Goal: Transaction & Acquisition: Obtain resource

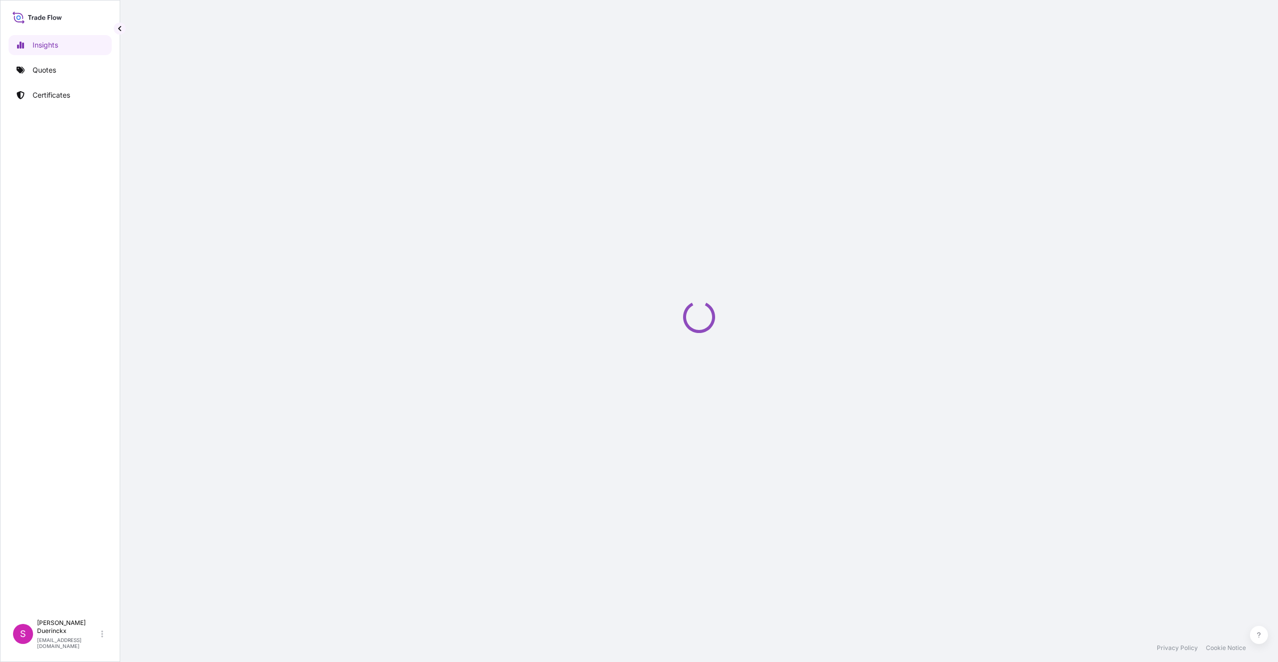
select select "2025"
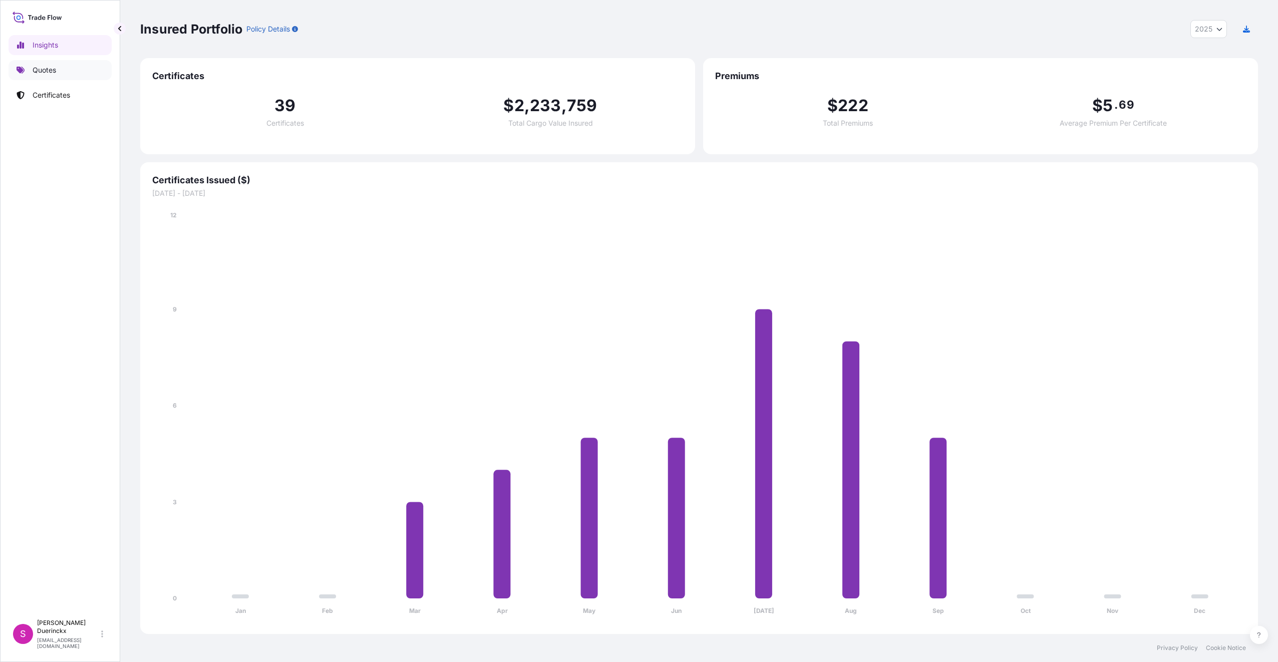
click at [49, 69] on p "Quotes" at bounding box center [45, 70] width 24 height 10
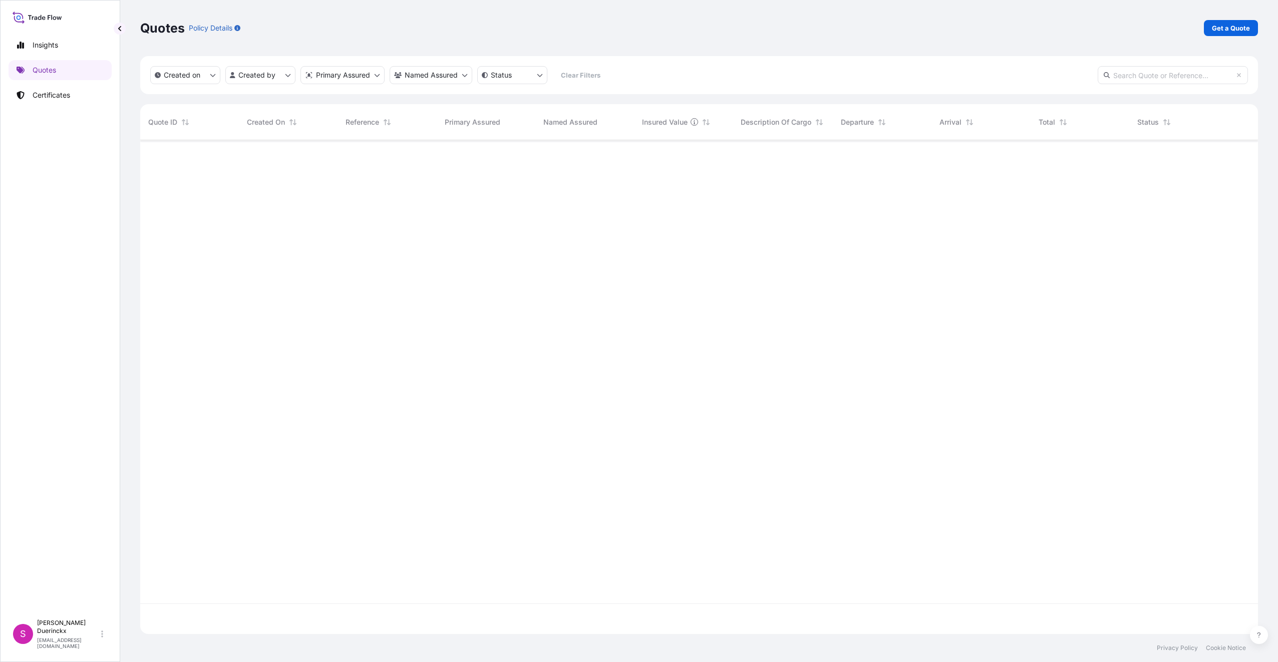
scroll to position [522, 1110]
click at [1239, 25] on p "Get a Quote" at bounding box center [1231, 28] width 38 height 10
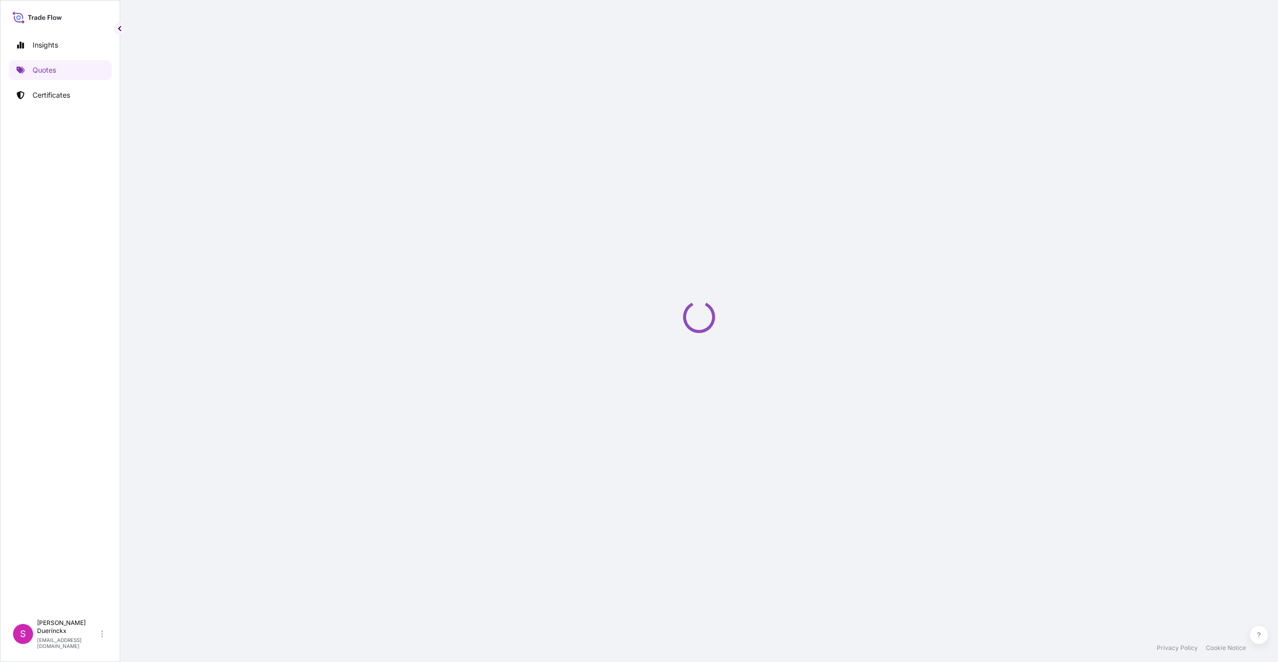
select select "Sea"
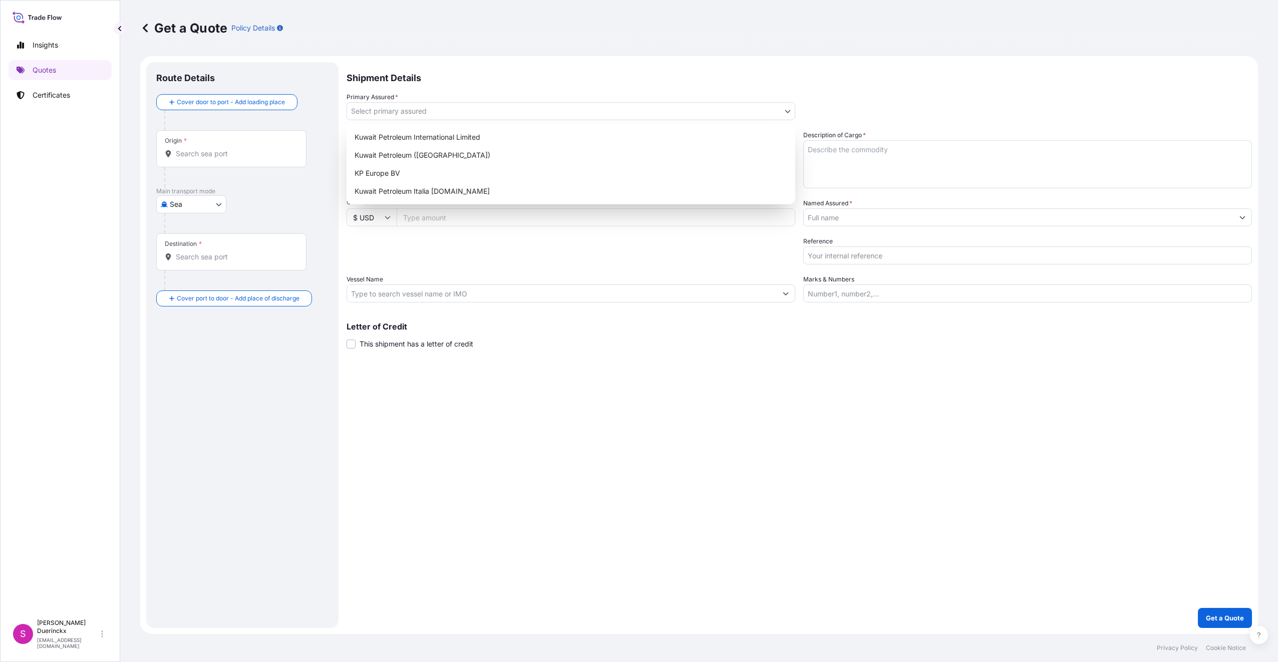
click at [438, 113] on body "Insights Quotes Certificates S [PERSON_NAME] [EMAIL_ADDRESS][DOMAIN_NAME] Get a…" at bounding box center [639, 331] width 1278 height 662
click at [391, 157] on div "Kuwait Petroleum ([GEOGRAPHIC_DATA])" at bounding box center [570, 155] width 441 height 18
select select "31889"
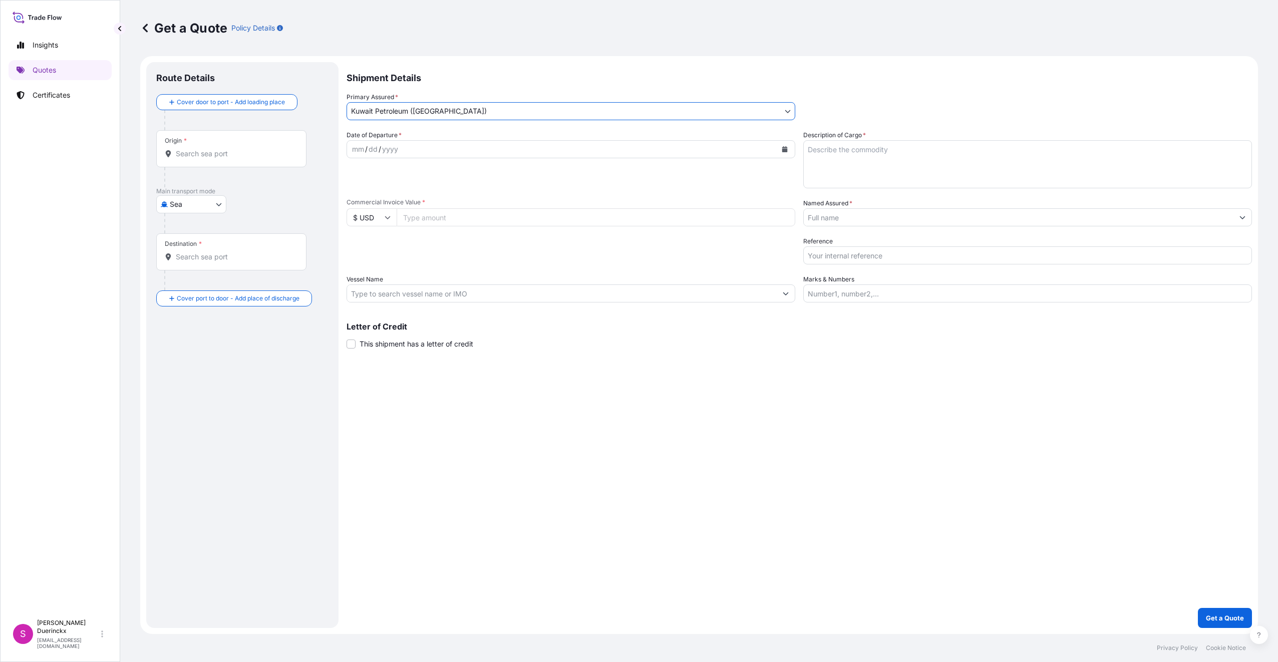
click at [695, 147] on div "mm / dd / yyyy" at bounding box center [562, 149] width 430 height 18
click at [785, 148] on icon "Calendar" at bounding box center [785, 149] width 6 height 6
click at [370, 178] on icon "Previous" at bounding box center [367, 178] width 6 height 6
click at [381, 290] on div "25" at bounding box center [383, 291] width 18 height 18
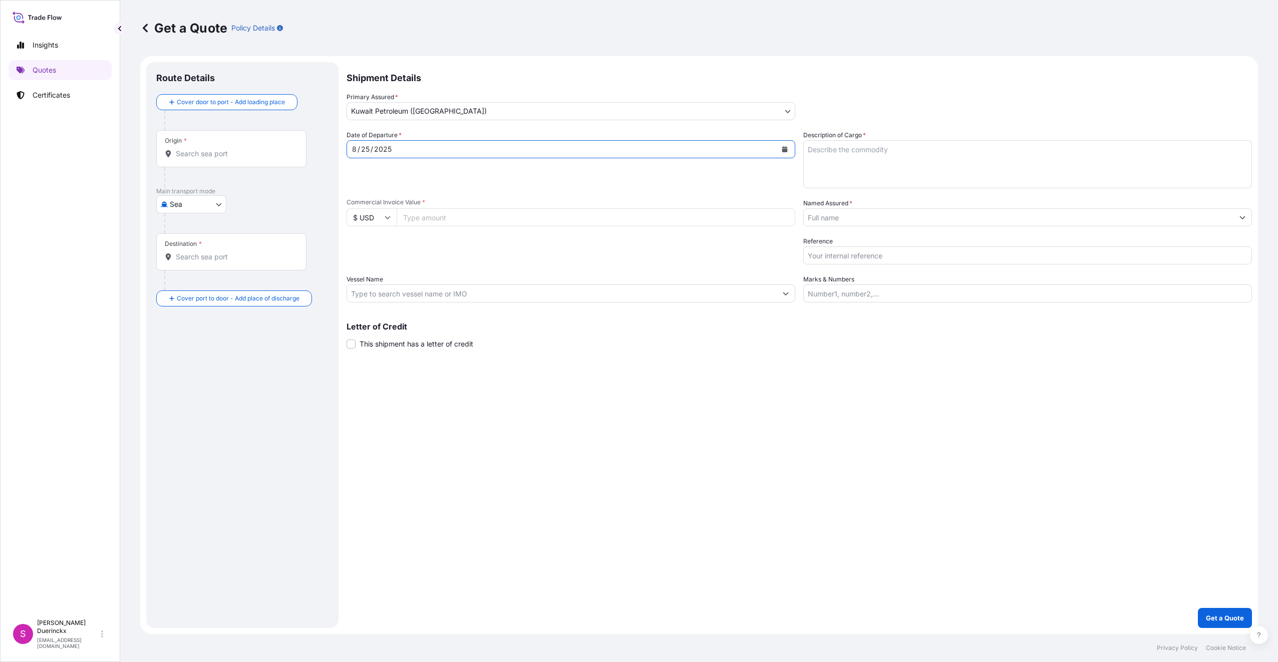
click at [389, 218] on icon at bounding box center [388, 217] width 6 height 3
click at [372, 245] on div "€ EUR" at bounding box center [371, 244] width 42 height 19
type input "€ EUR"
click at [503, 218] on input "Commercial Invoice Value *" at bounding box center [596, 217] width 399 height 18
paste input "43927.27"
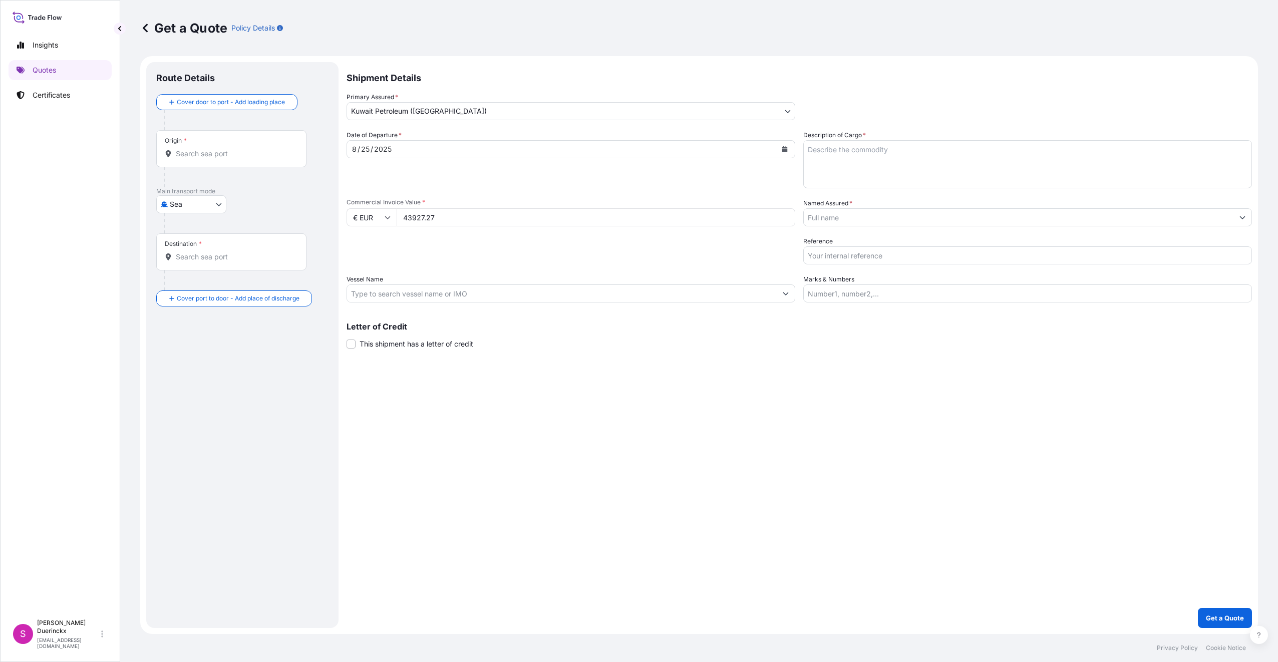
type input "43927.27"
click at [398, 290] on input "Vessel Name" at bounding box center [562, 293] width 430 height 18
paste input "MSC ABIDJAN"
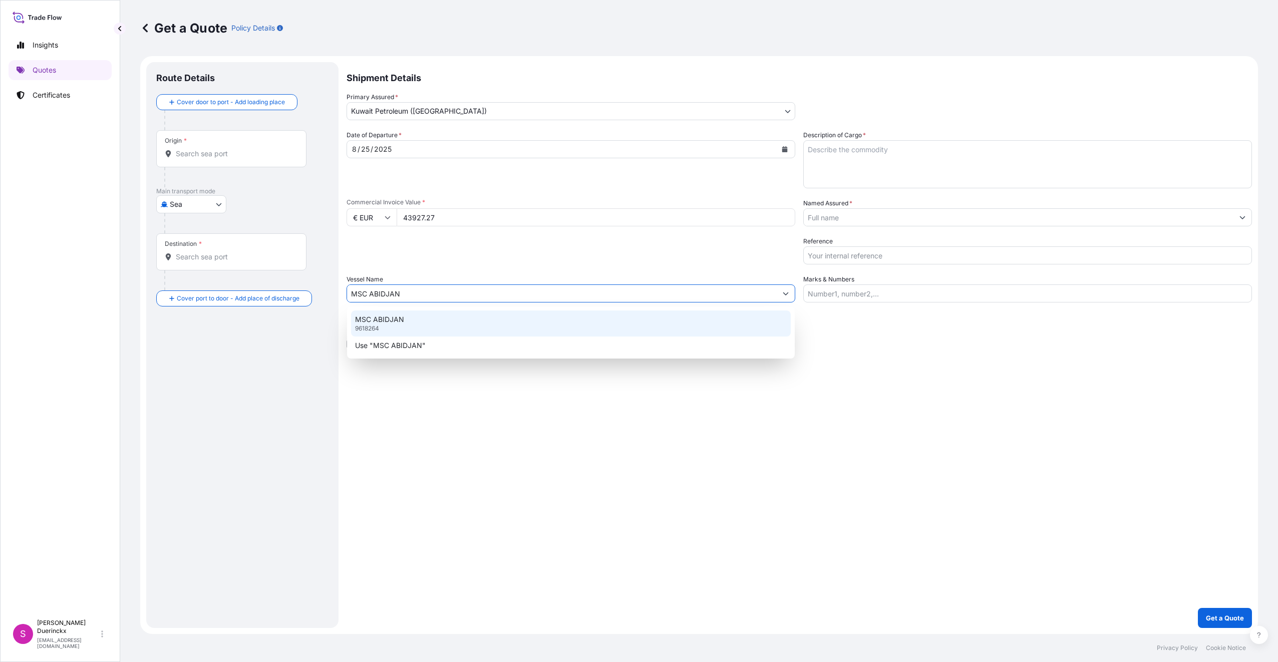
click at [379, 327] on p "9618264" at bounding box center [367, 328] width 24 height 8
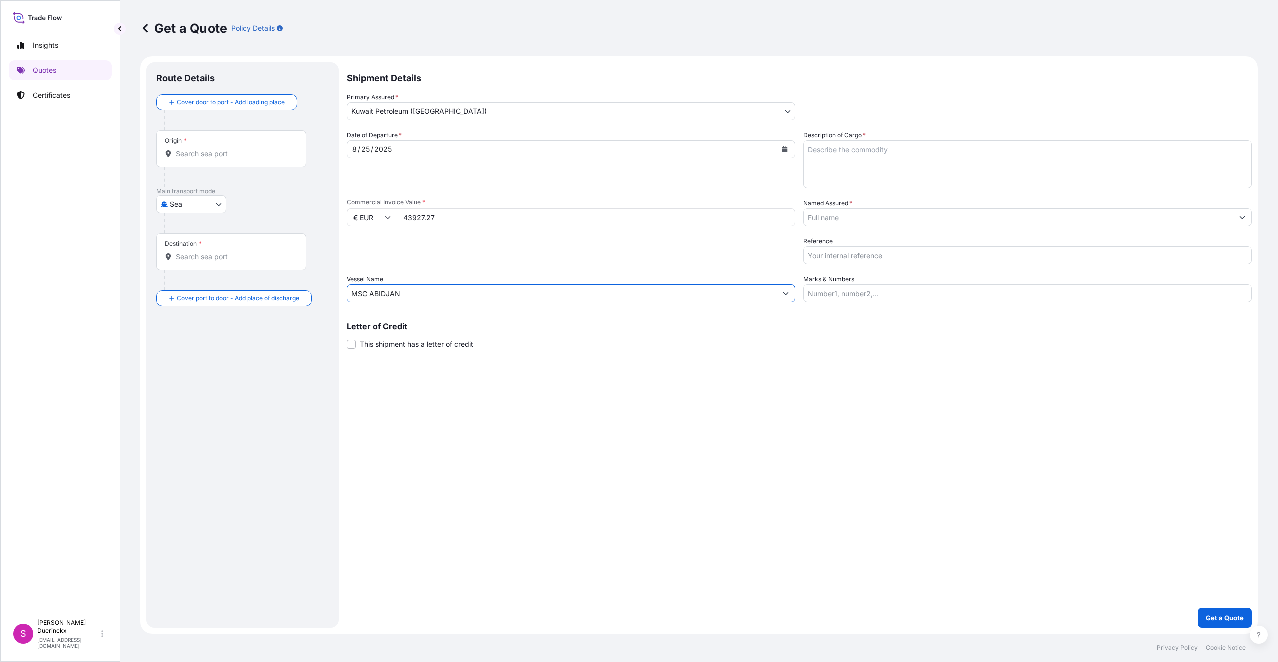
type input "MSC ABIDJAN"
drag, startPoint x: 208, startPoint y: 150, endPoint x: 258, endPoint y: 157, distance: 50.6
click at [209, 150] on input "Origin *" at bounding box center [235, 154] width 118 height 10
type input "e"
click at [261, 187] on span "BEANR - [GEOGRAPHIC_DATA], [GEOGRAPHIC_DATA]" at bounding box center [268, 189] width 156 height 20
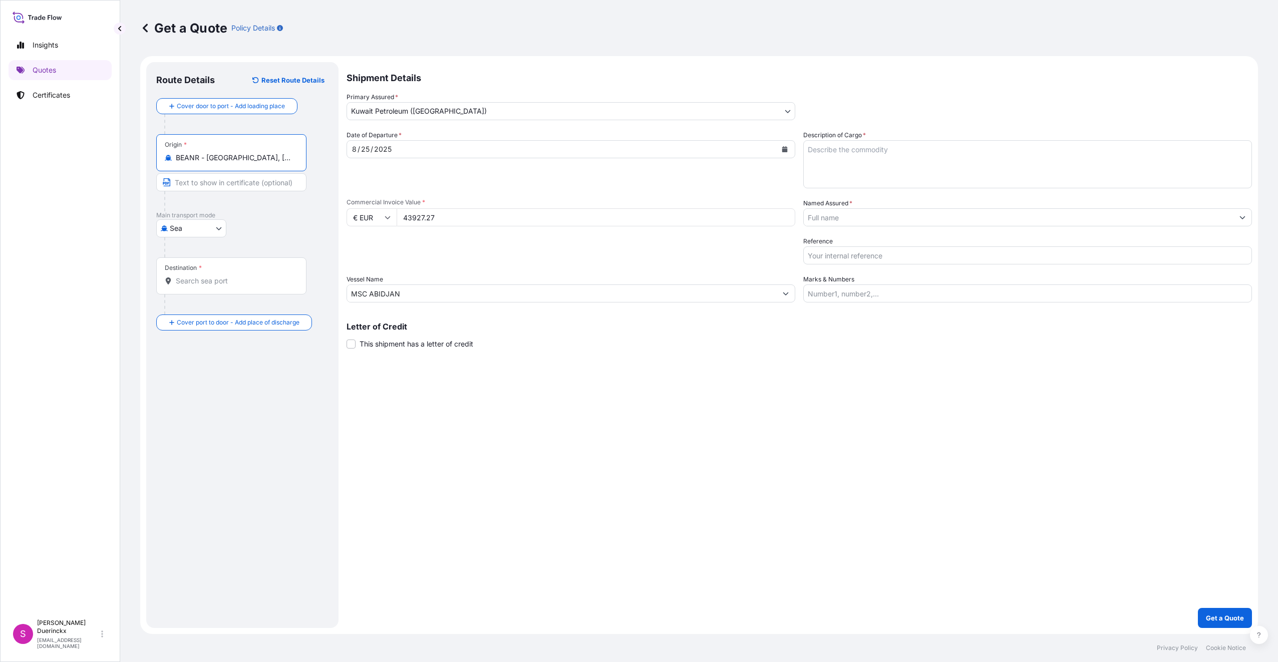
type input "BEANR - [GEOGRAPHIC_DATA], [GEOGRAPHIC_DATA]"
click at [184, 277] on input "Destination *" at bounding box center [235, 281] width 118 height 10
type input "NZWLG - [GEOGRAPHIC_DATA], [GEOGRAPHIC_DATA]"
click at [814, 152] on textarea "Description of Cargo *" at bounding box center [1027, 164] width 449 height 48
type textarea "l"
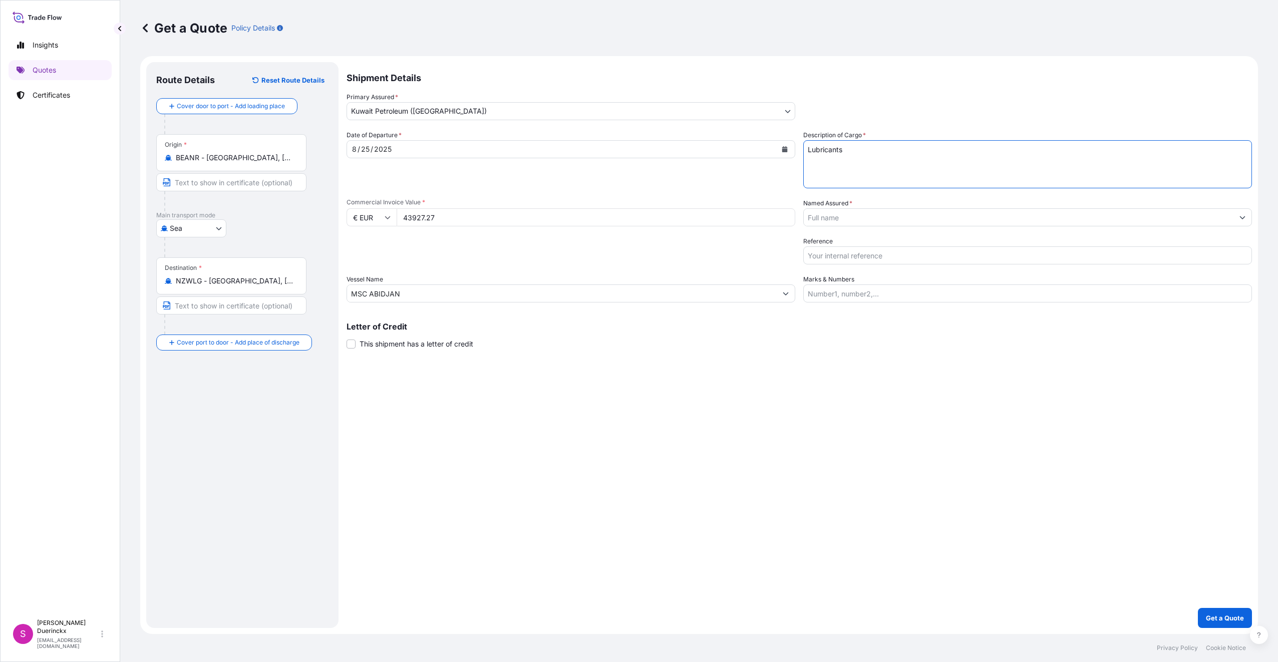
type textarea "Lubricants"
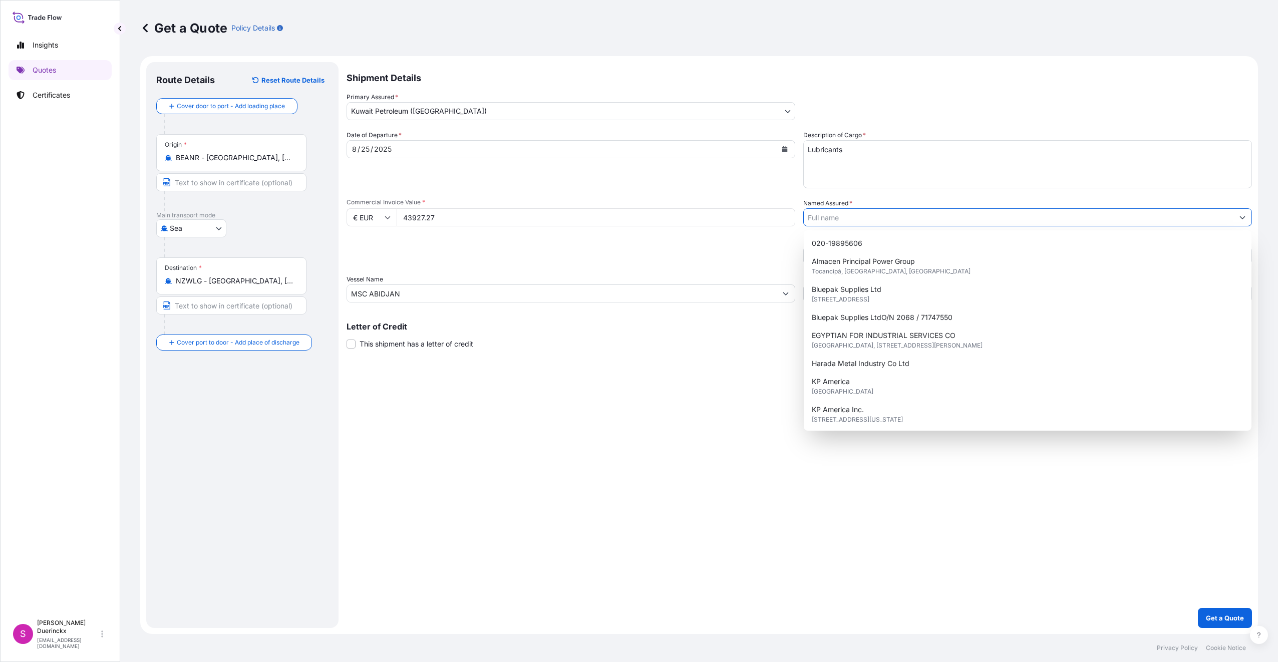
click at [937, 224] on input "Named Assured *" at bounding box center [1019, 217] width 430 height 18
click at [865, 294] on span "[STREET_ADDRESS]" at bounding box center [841, 299] width 58 height 10
type input "Bluepak Supplies Ltd"
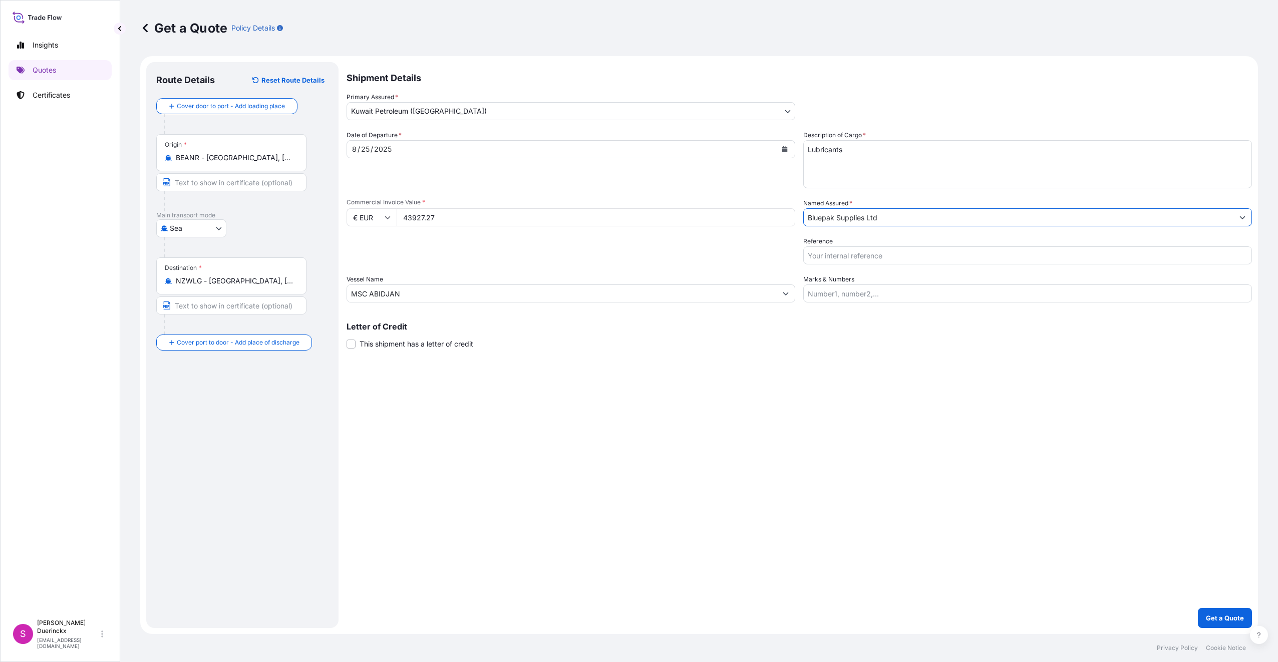
click at [825, 255] on input "Reference" at bounding box center [1027, 255] width 449 height 18
click at [832, 256] on input "Reference" at bounding box center [1027, 255] width 449 height 18
paste input "71668137"
type input "71668137"
click at [885, 292] on input "Marks & Numbers" at bounding box center [1027, 293] width 449 height 18
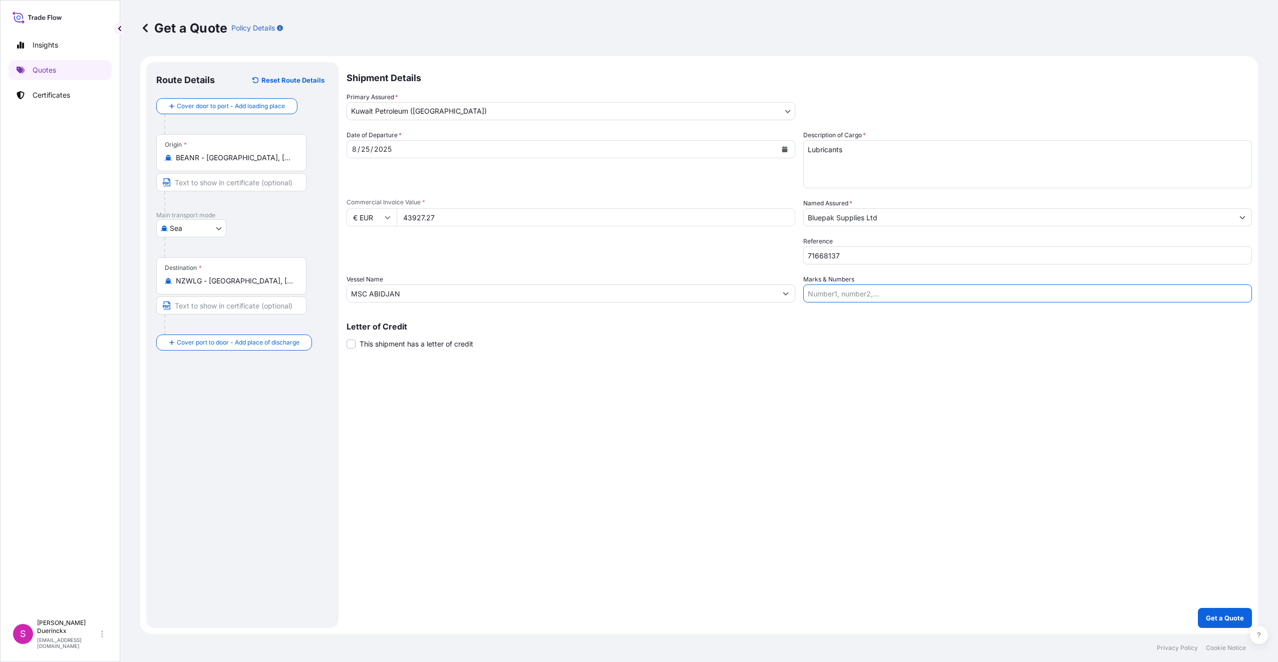
click at [877, 294] on input "Marks & Numbers" at bounding box center [1027, 293] width 449 height 18
paste input "TEMU2410289"
type input "TEMU2410289"
click at [1220, 616] on p "Get a Quote" at bounding box center [1225, 618] width 38 height 10
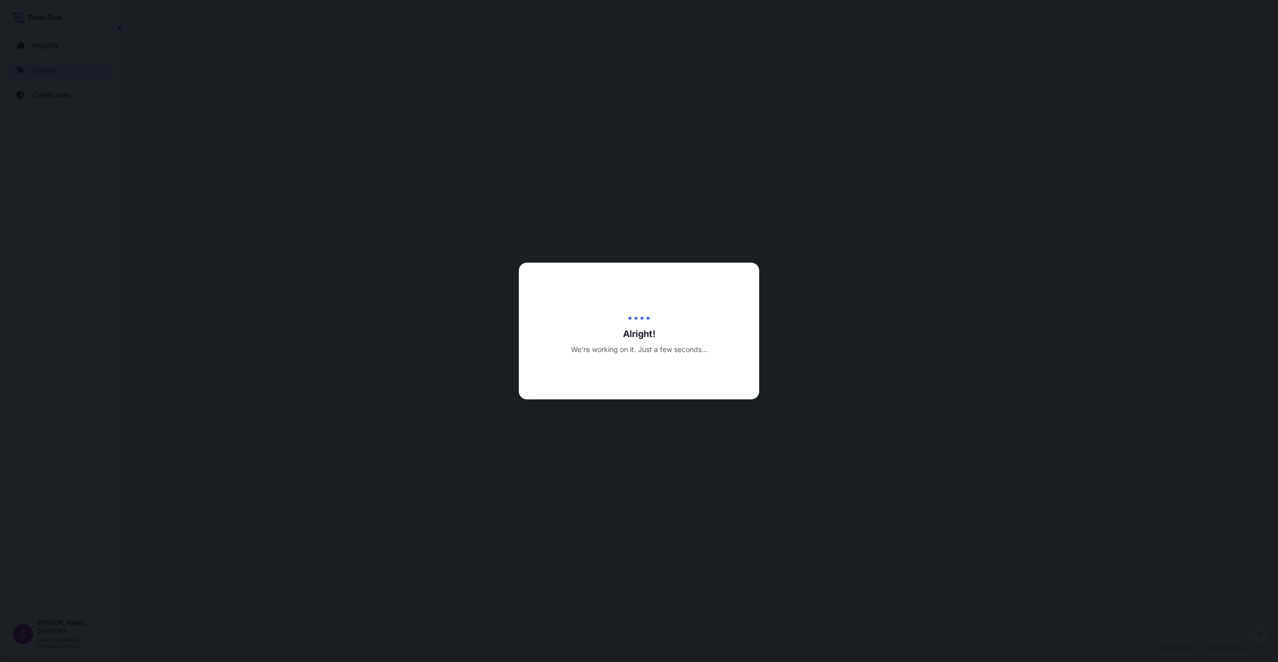
select select "Sea"
select select "31889"
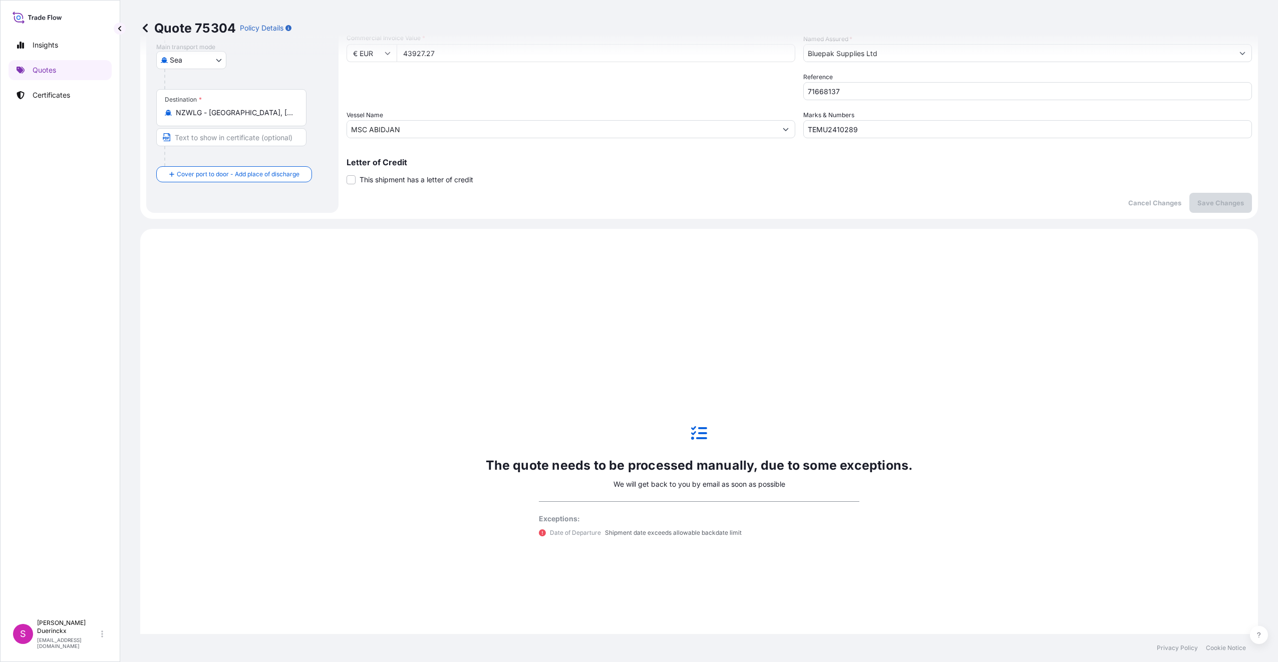
scroll to position [264, 0]
